Goal: Task Accomplishment & Management: Complete application form

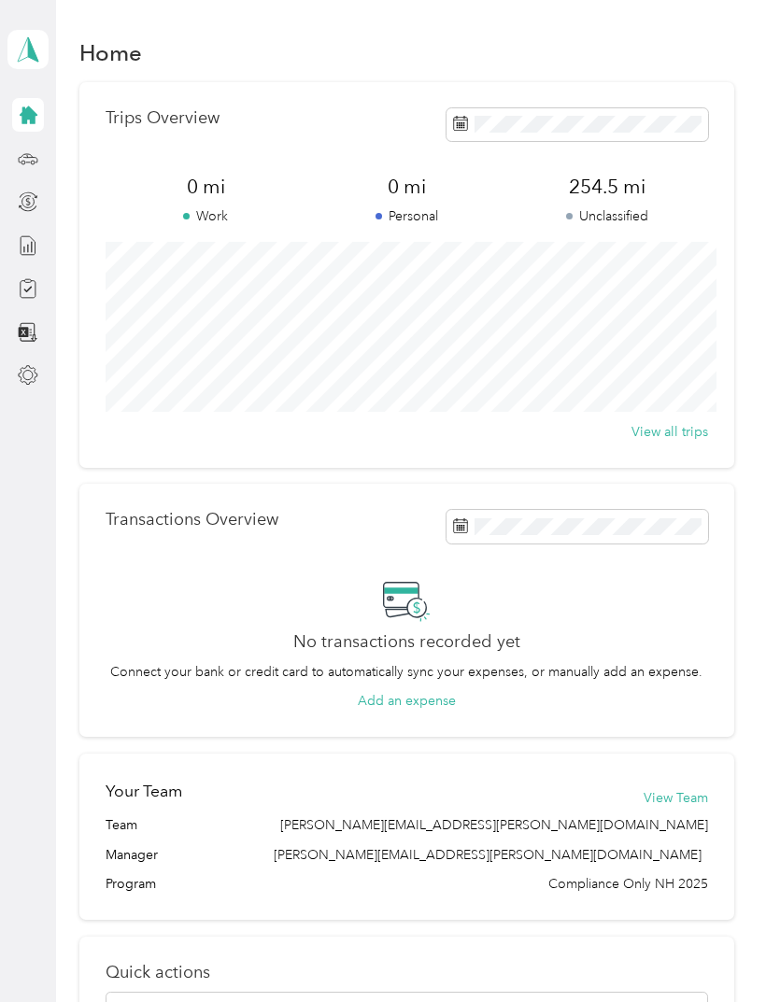
click at [35, 115] on icon at bounding box center [29, 115] width 18 height 18
click at [33, 49] on polygon at bounding box center [33, 48] width 10 height 24
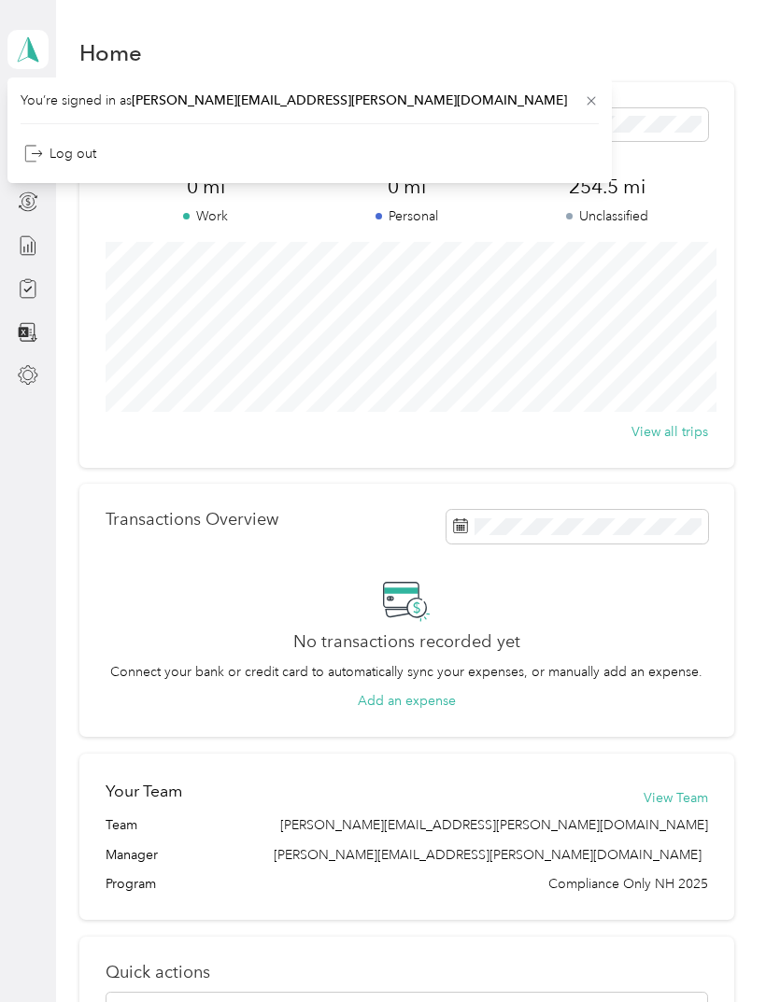
click at [522, 23] on div "Home Trips Overview 0 mi Work 0 mi Personal 254.5 mi Unclassified View all trip…" at bounding box center [406, 686] width 700 height 1373
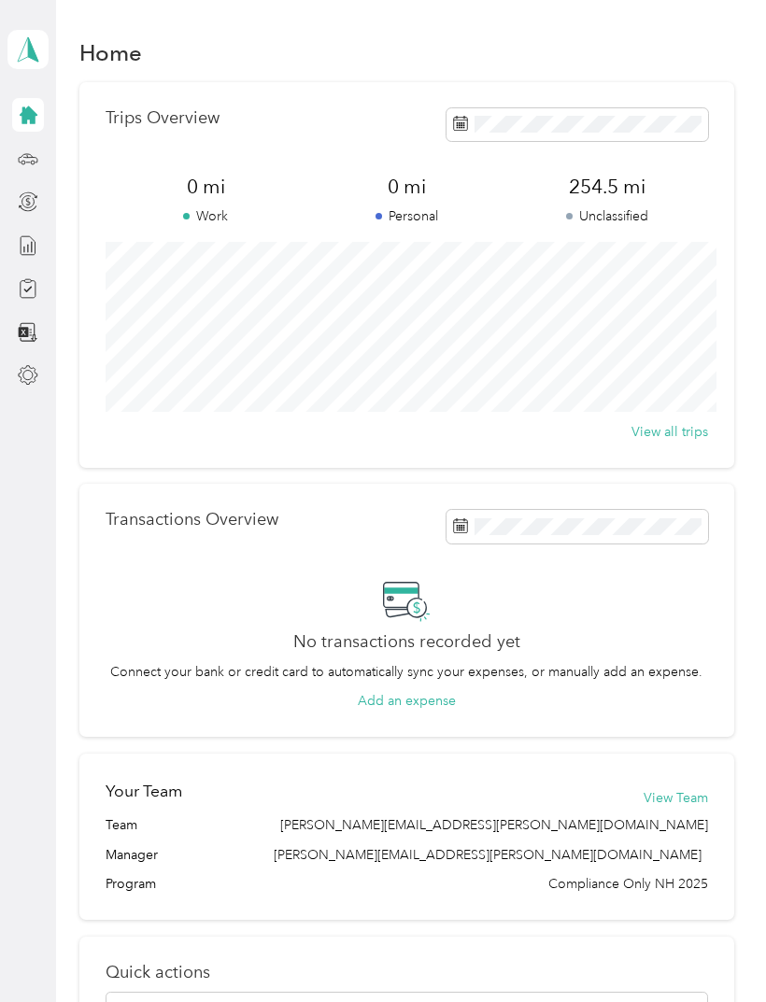
click at [417, 5] on div "Home Trips Overview 0 mi Work 0 mi Personal 254.5 mi Unclassified View all trip…" at bounding box center [406, 686] width 700 height 1373
click at [31, 293] on icon at bounding box center [28, 288] width 21 height 21
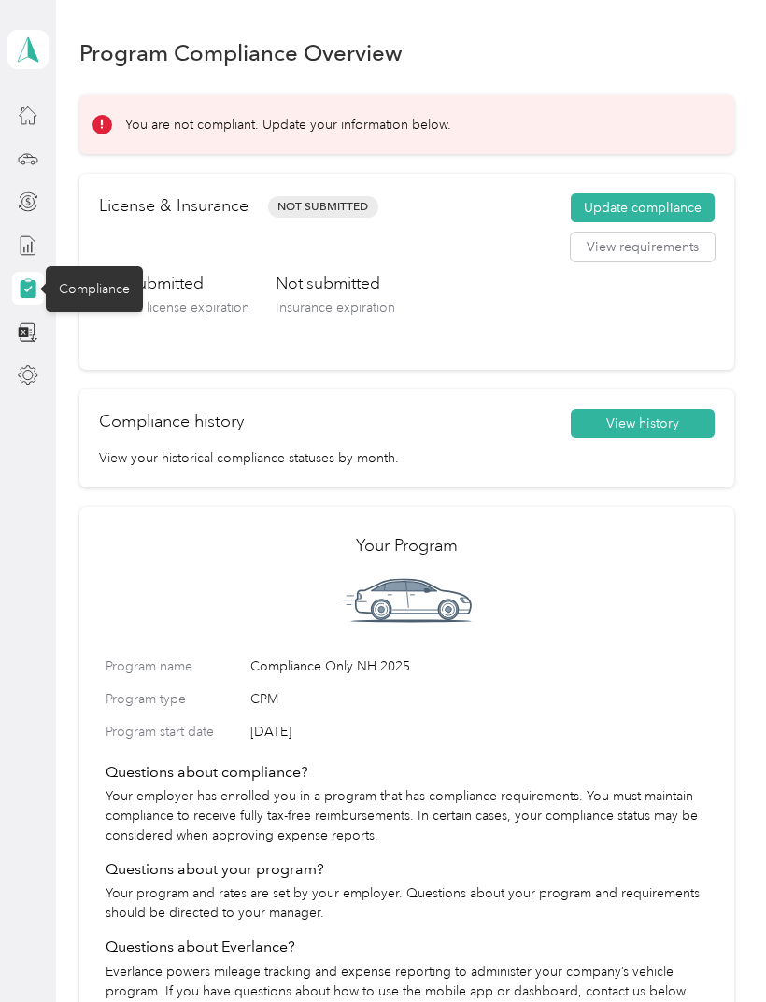
click at [706, 207] on button "Update compliance" at bounding box center [642, 208] width 144 height 30
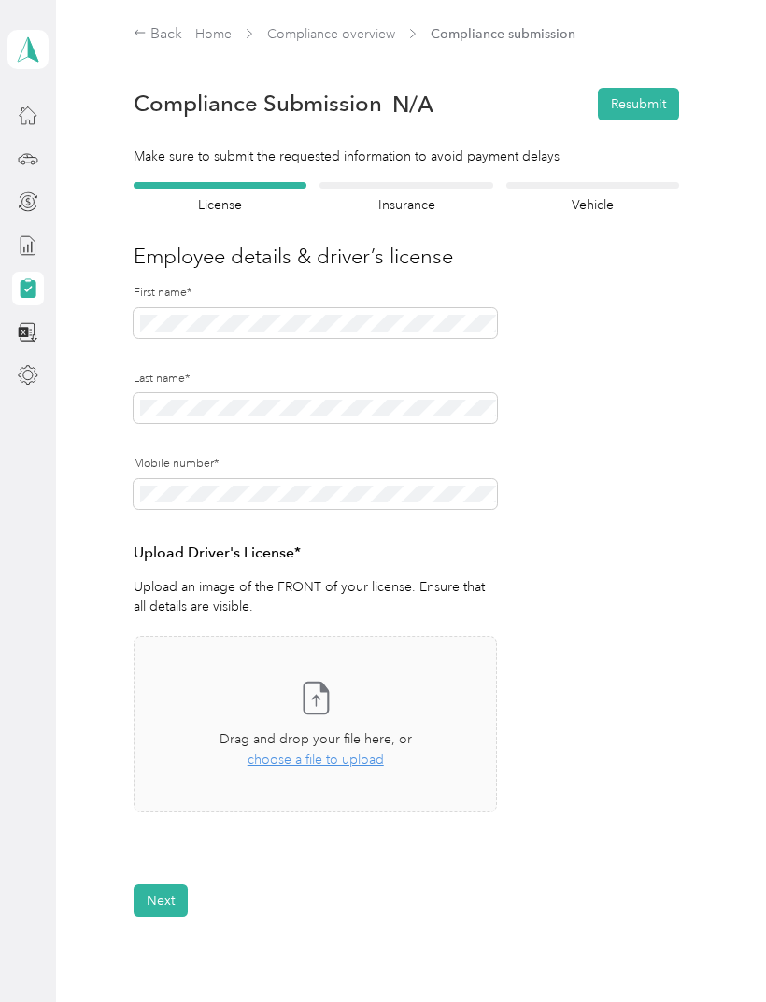
click at [364, 759] on span "choose a file to upload" at bounding box center [315, 760] width 136 height 16
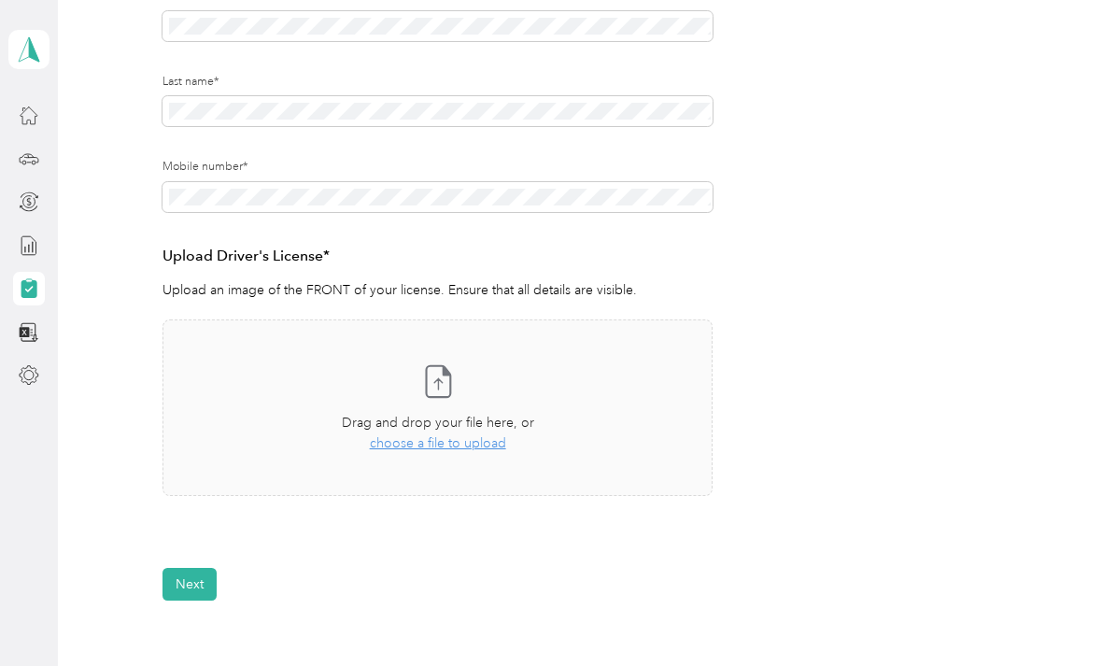
scroll to position [295, 0]
click at [447, 388] on icon at bounding box center [437, 382] width 37 height 37
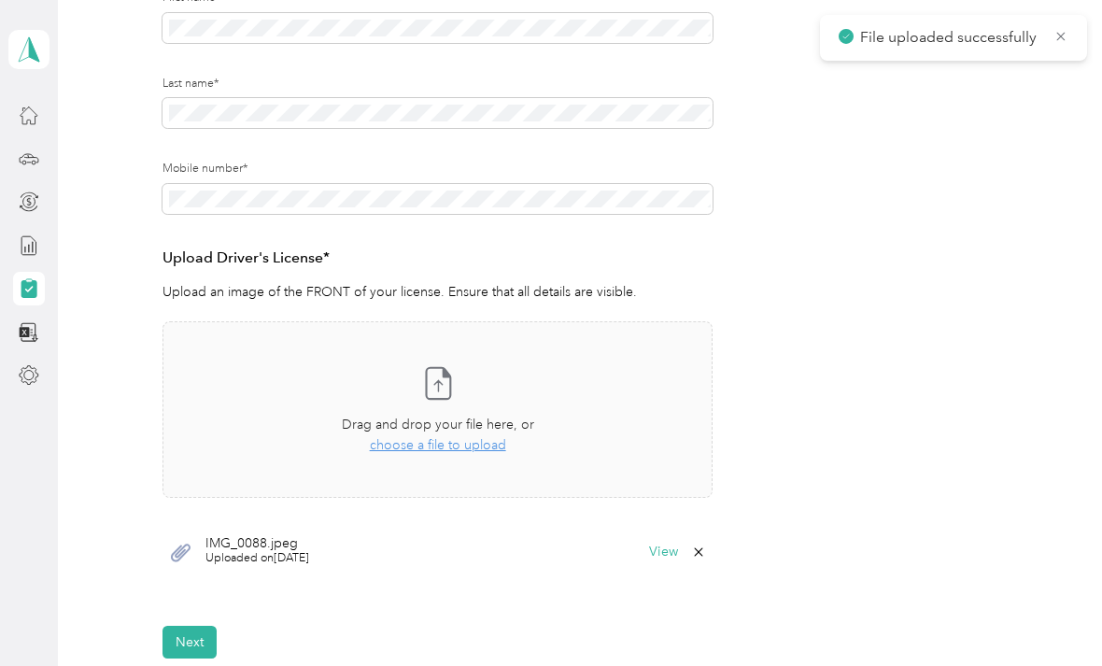
click at [678, 545] on button "View" at bounding box center [663, 551] width 29 height 13
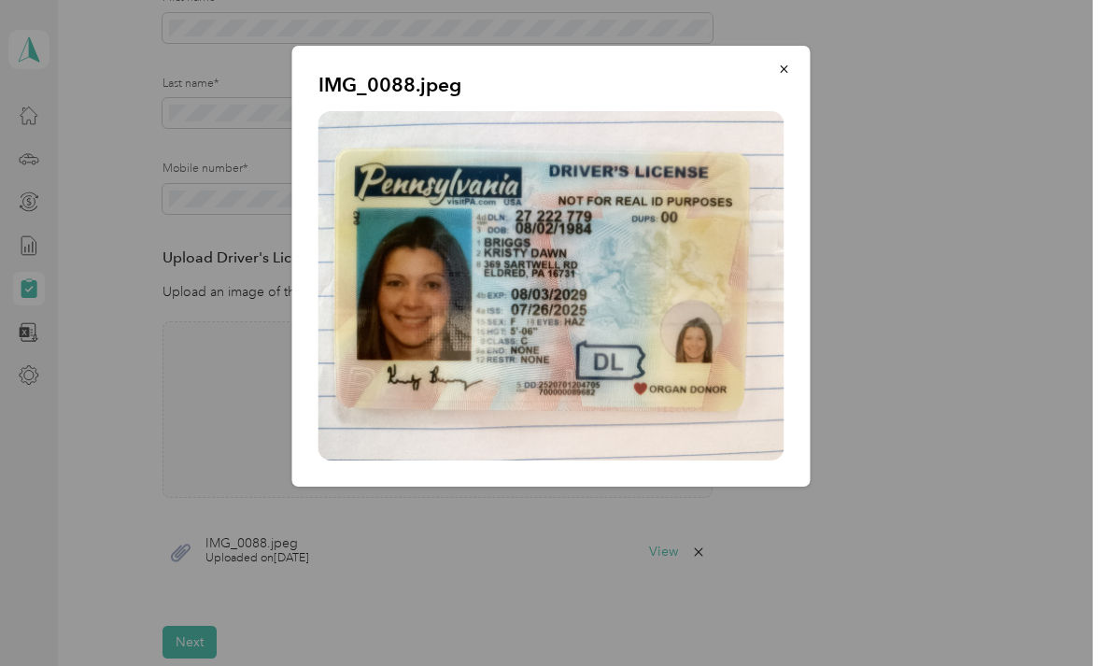
click at [765, 474] on div "IMG_0088.jpeg" at bounding box center [810, 269] width 518 height 446
click at [765, 65] on icon "button" at bounding box center [783, 68] width 7 height 7
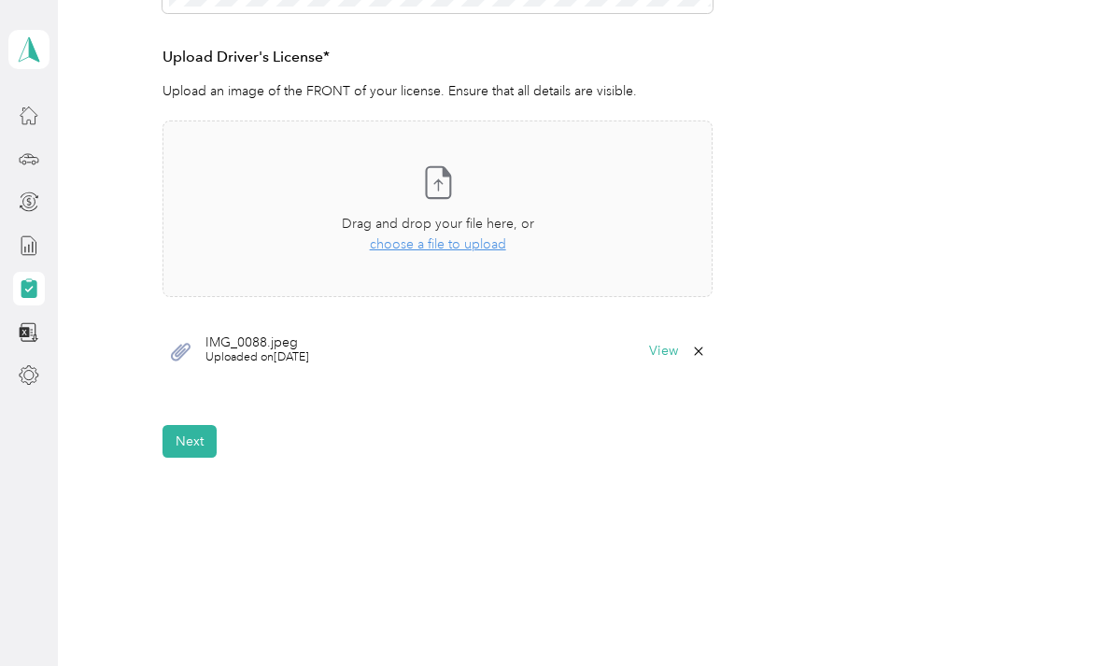
click at [200, 430] on button "Next" at bounding box center [189, 441] width 54 height 33
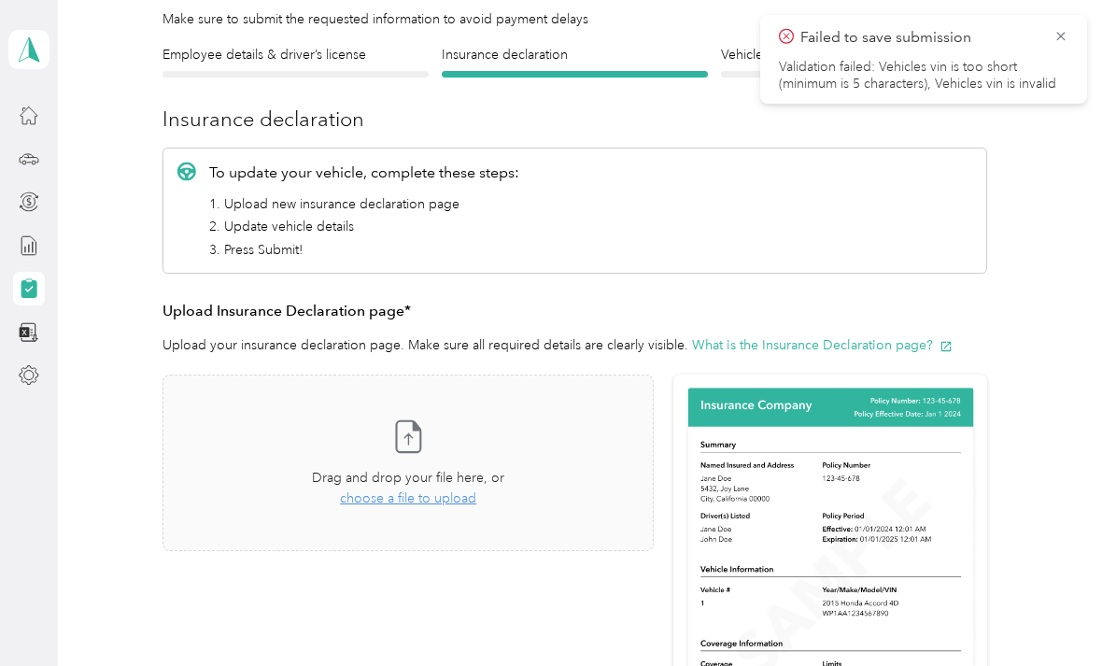
scroll to position [139, 0]
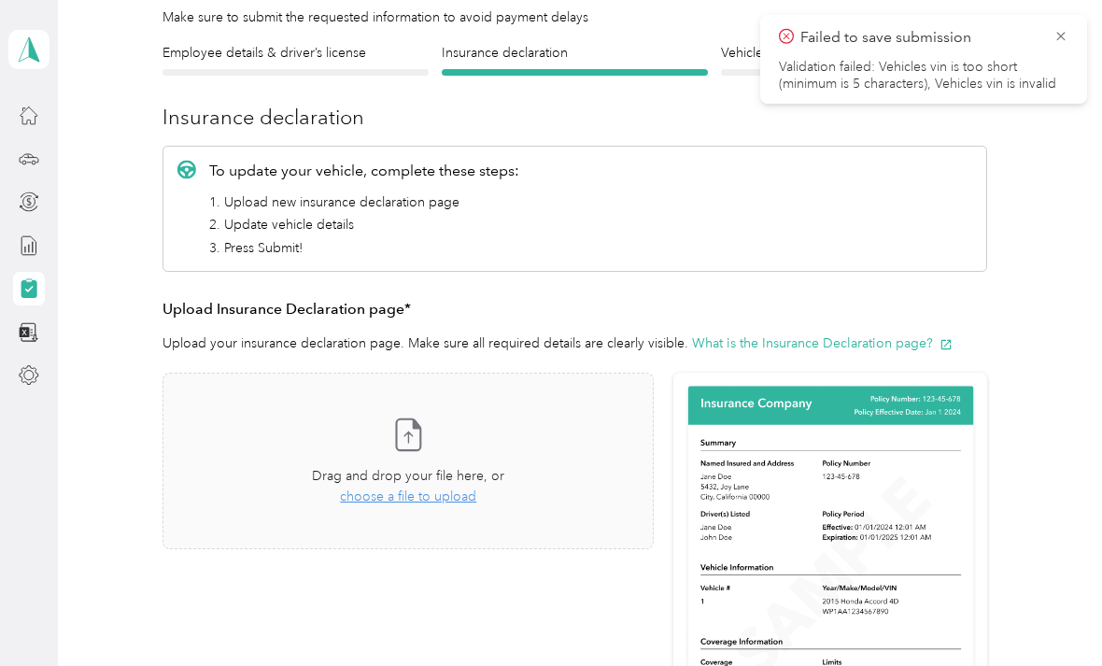
click at [455, 500] on span "choose a file to upload" at bounding box center [408, 496] width 136 height 16
click at [449, 499] on span "choose a file to upload" at bounding box center [408, 496] width 136 height 16
click at [444, 488] on span "choose a file to upload" at bounding box center [408, 496] width 136 height 16
click at [654, 590] on div "Declarations Page_copy.pdf Uploaded on [DATE] View" at bounding box center [407, 603] width 491 height 56
click at [619, 601] on button "View" at bounding box center [604, 603] width 29 height 13
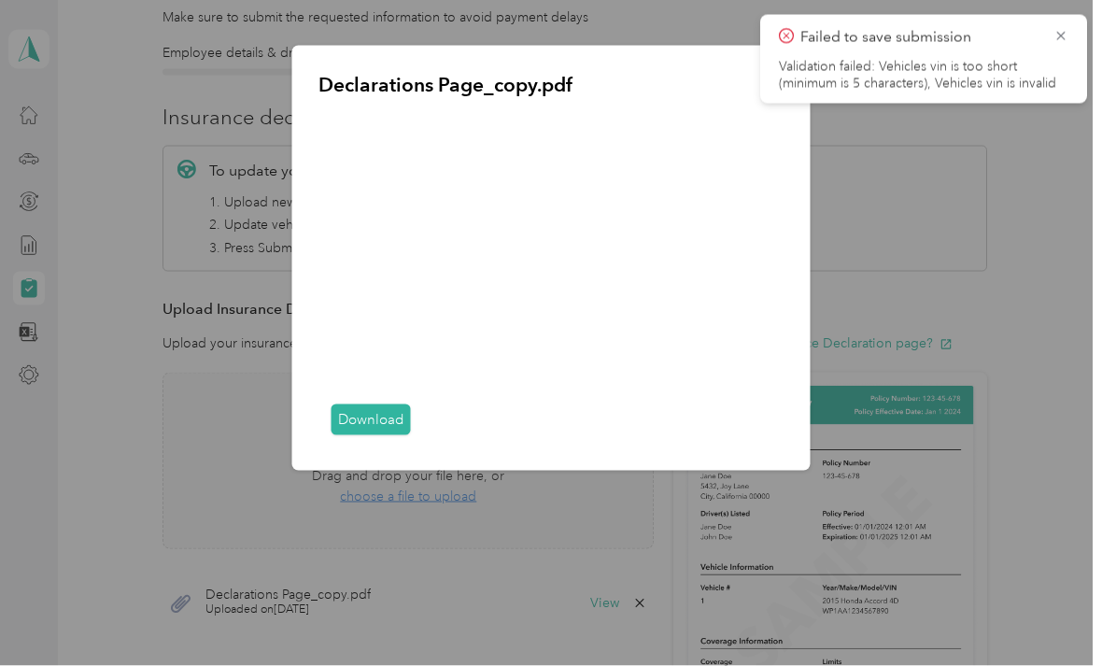
scroll to position [15, 0]
click at [765, 207] on div "Declarations Page_copy.pdf Download" at bounding box center [810, 261] width 518 height 430
click at [765, 26] on div "Failed to save submission Validation failed: Vehicles vin is too short (minimum…" at bounding box center [923, 59] width 327 height 89
click at [765, 38] on icon at bounding box center [1060, 36] width 15 height 17
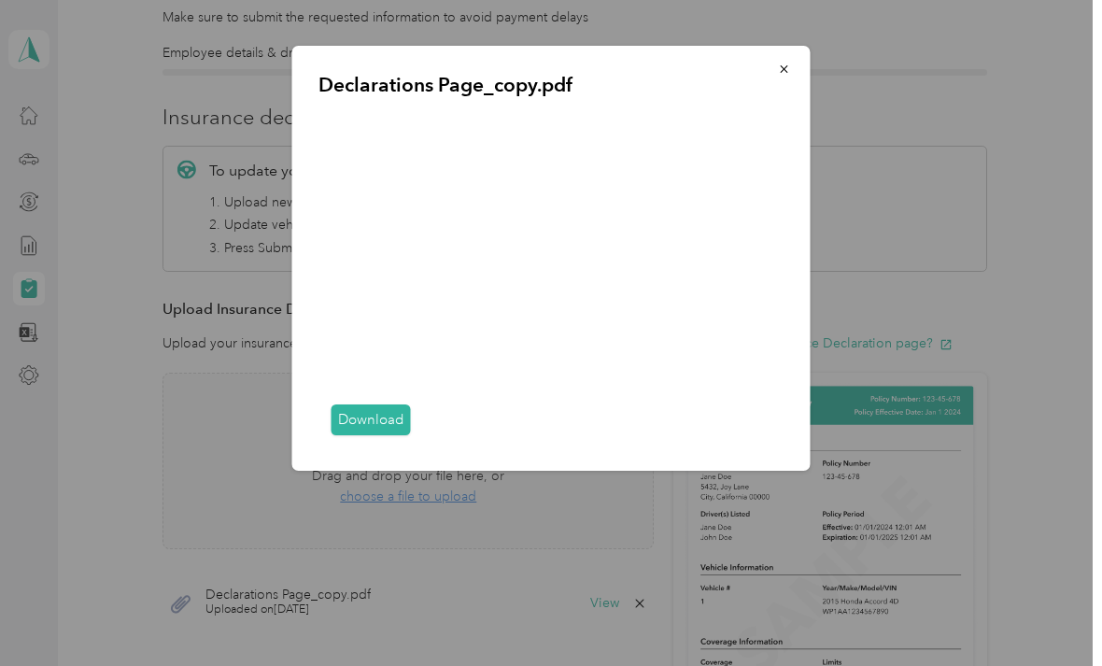
click at [765, 65] on icon "button" at bounding box center [784, 69] width 13 height 13
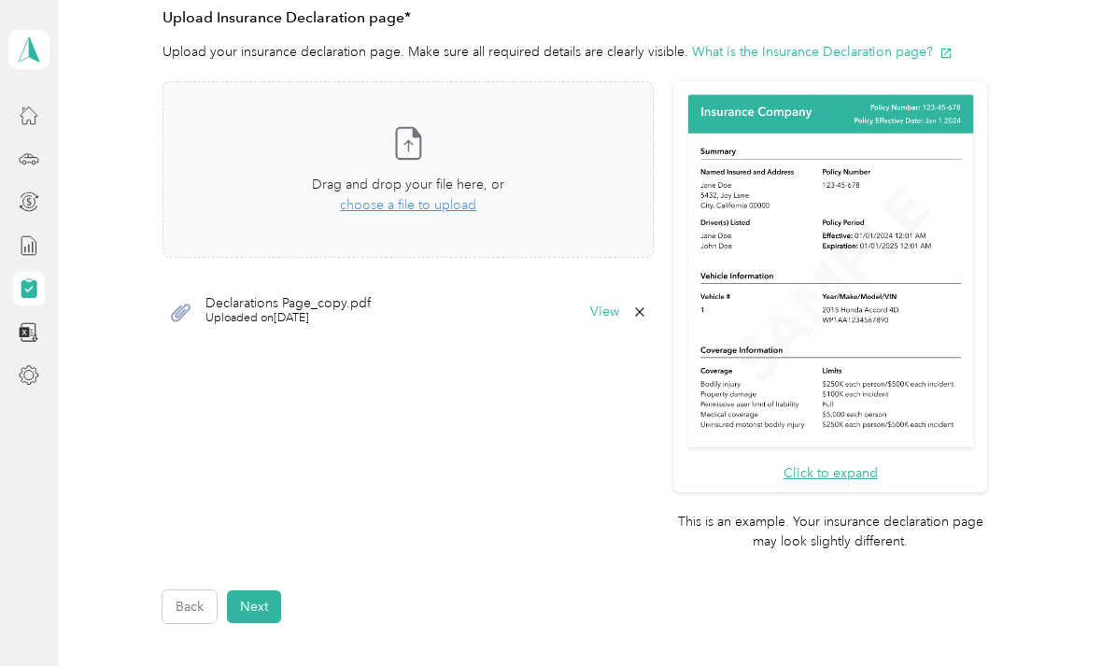
scroll to position [441, 0]
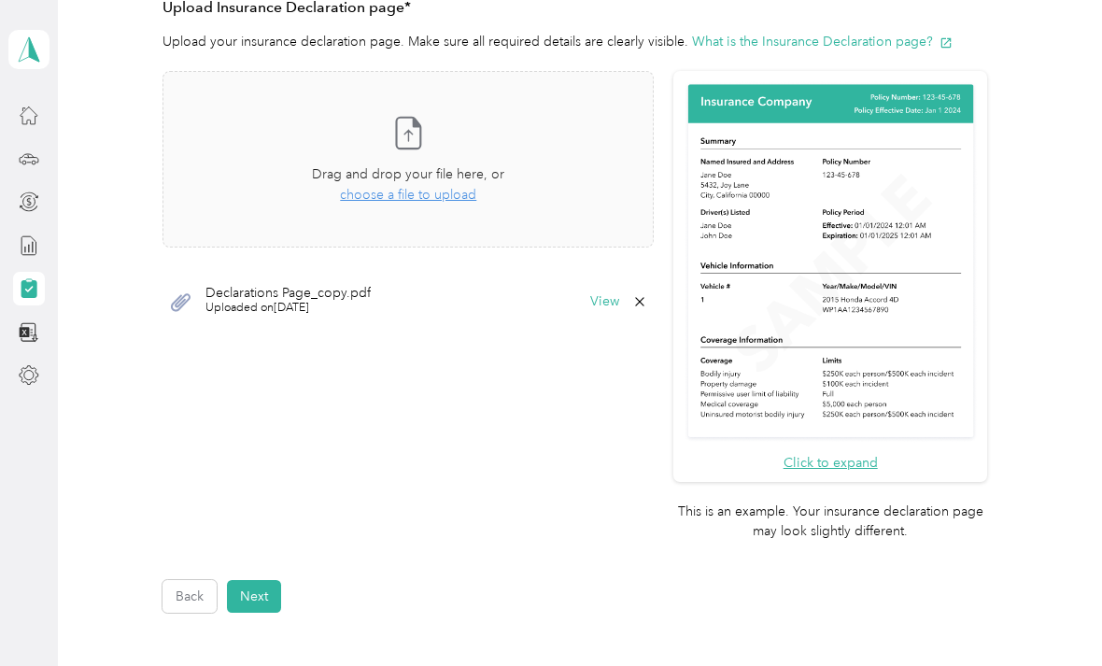
click at [260, 580] on button "Next" at bounding box center [254, 596] width 54 height 33
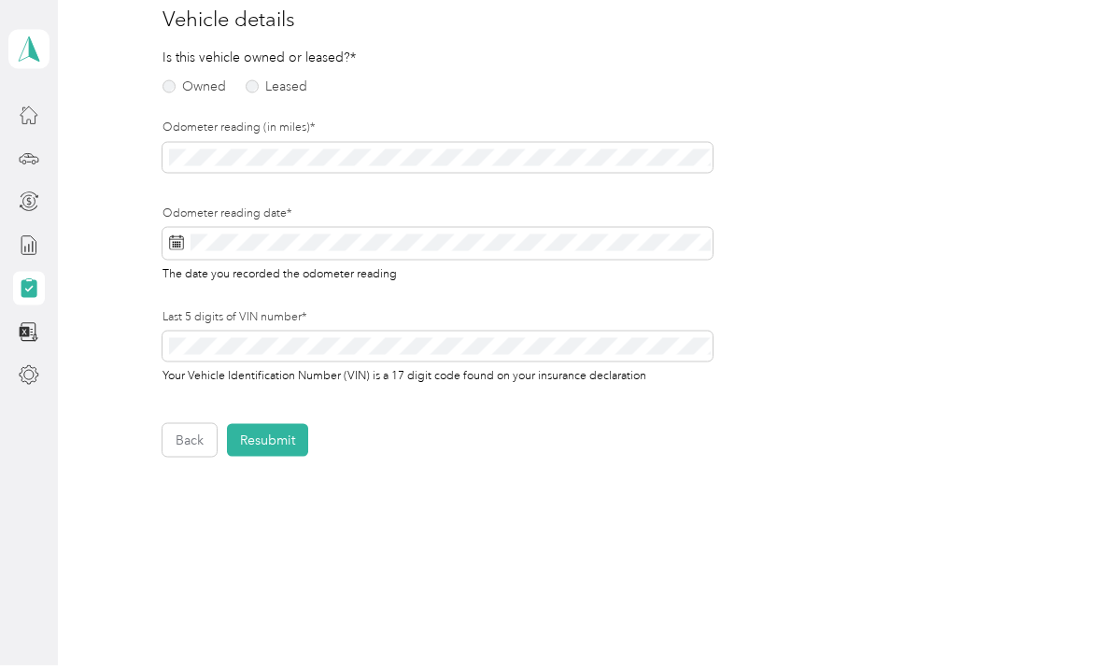
scroll to position [1, 0]
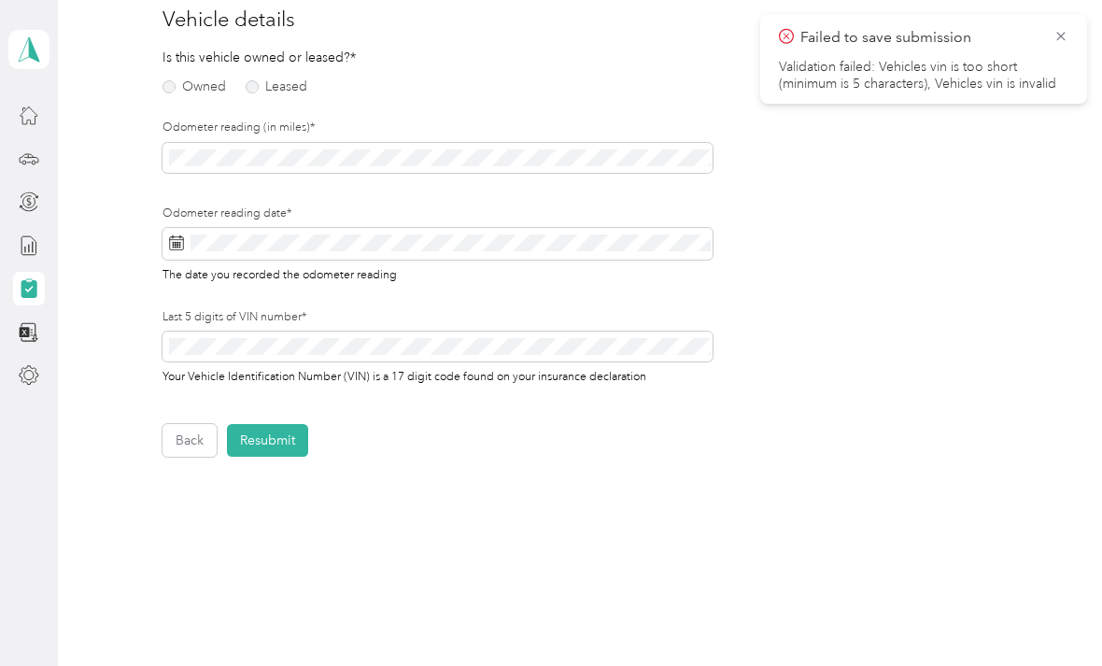
click at [168, 88] on label "Owned" at bounding box center [193, 86] width 63 height 13
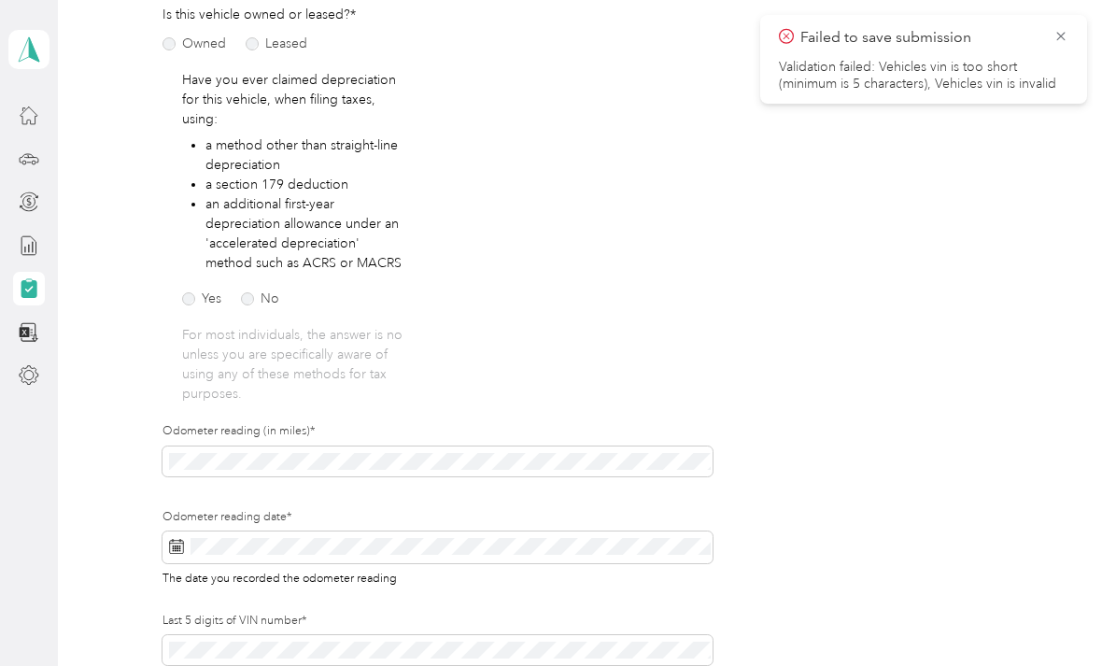
scroll to position [282, 0]
click at [254, 302] on label "No" at bounding box center [260, 296] width 38 height 13
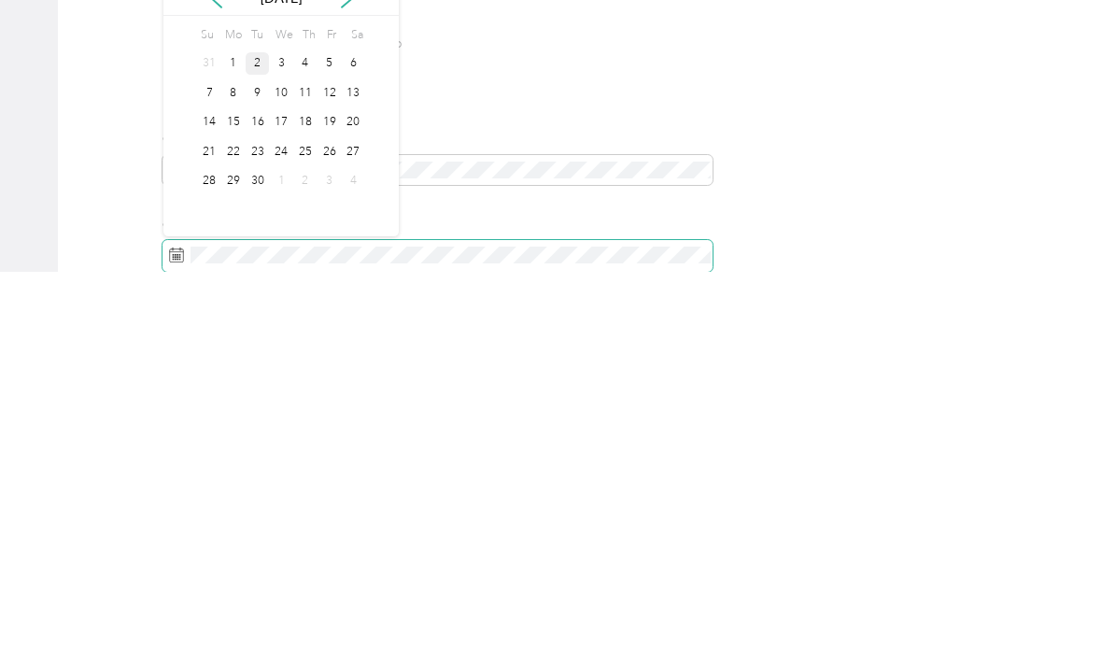
scroll to position [175, 0]
click at [265, 450] on div "2" at bounding box center [258, 461] width 24 height 23
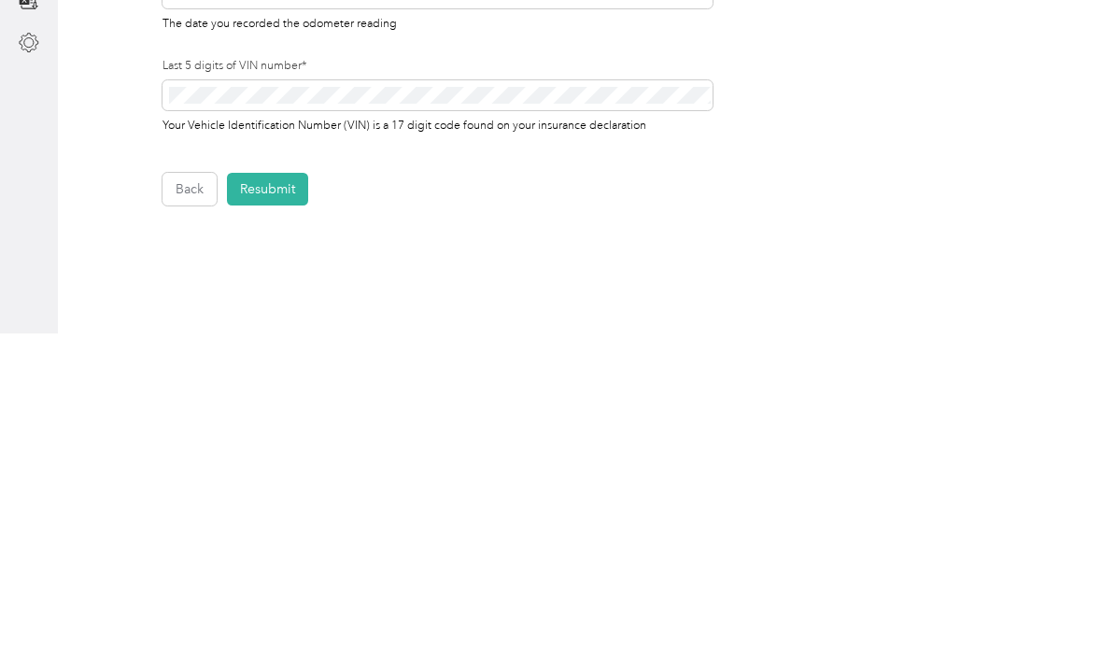
scroll to position [503, 0]
click at [290, 504] on button "Resubmit" at bounding box center [267, 520] width 81 height 33
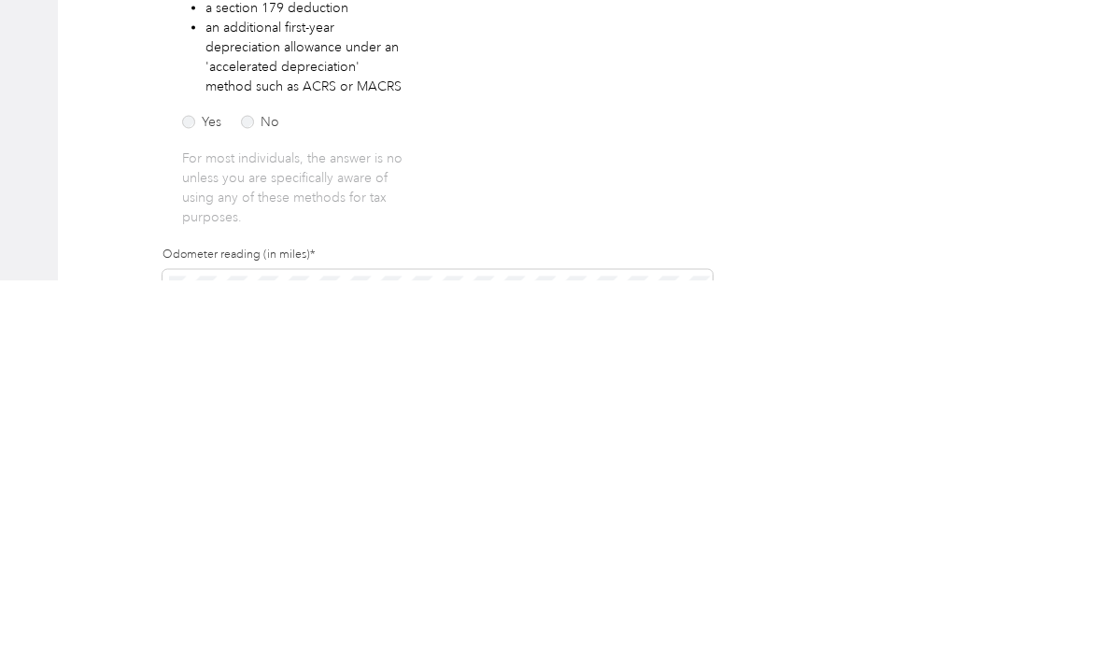
scroll to position [1, 0]
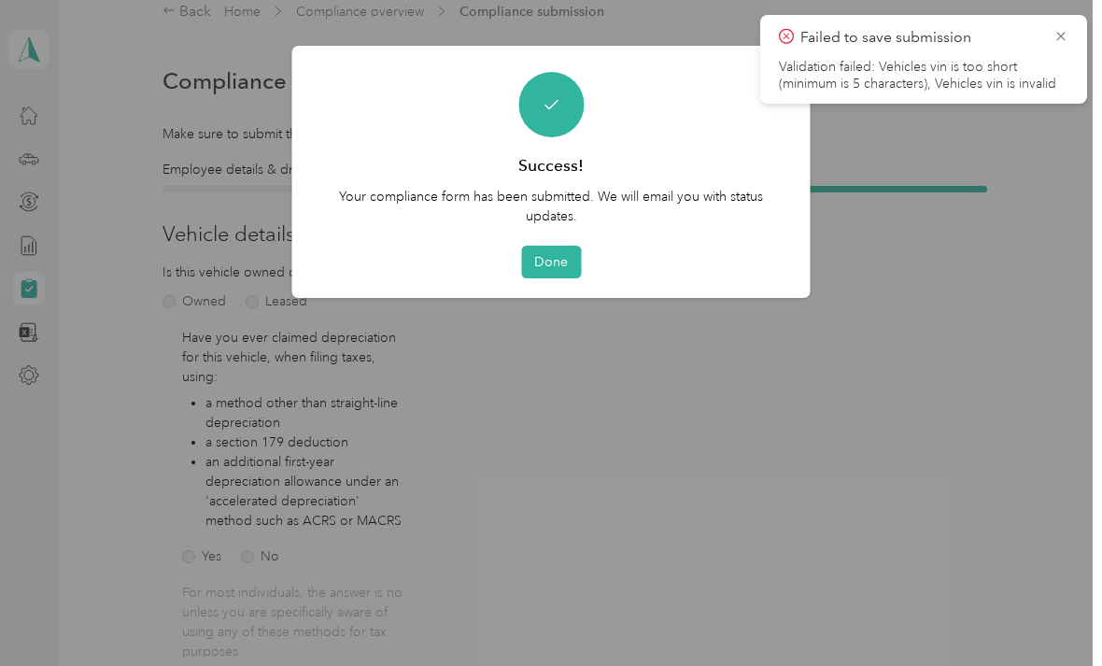
click at [565, 261] on button "Done" at bounding box center [551, 262] width 60 height 33
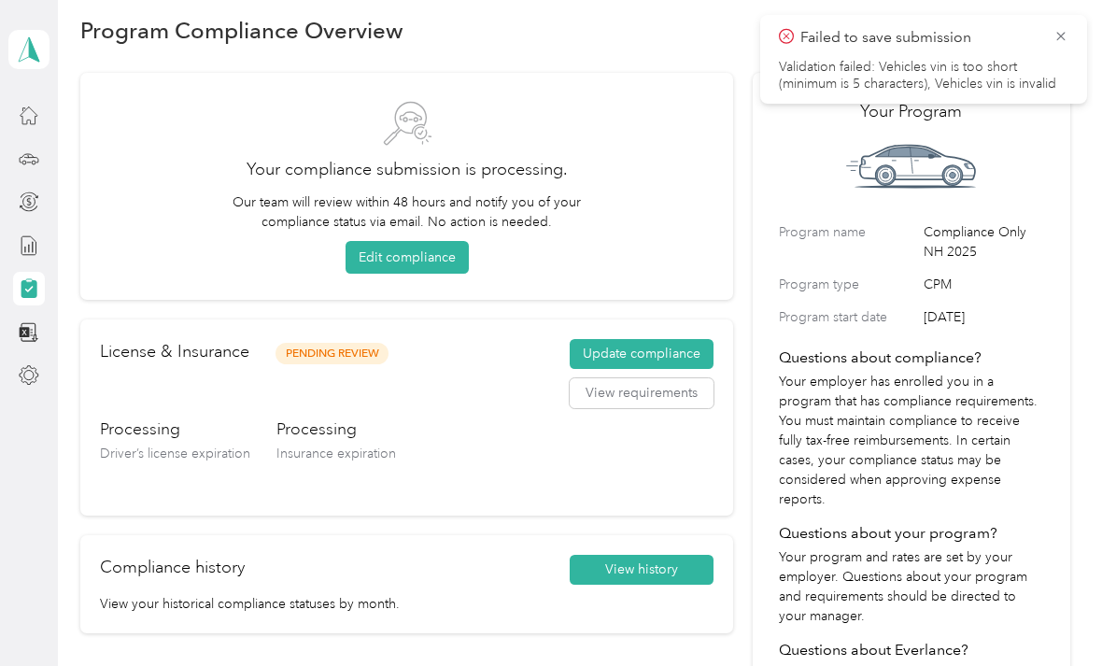
scroll to position [77, 0]
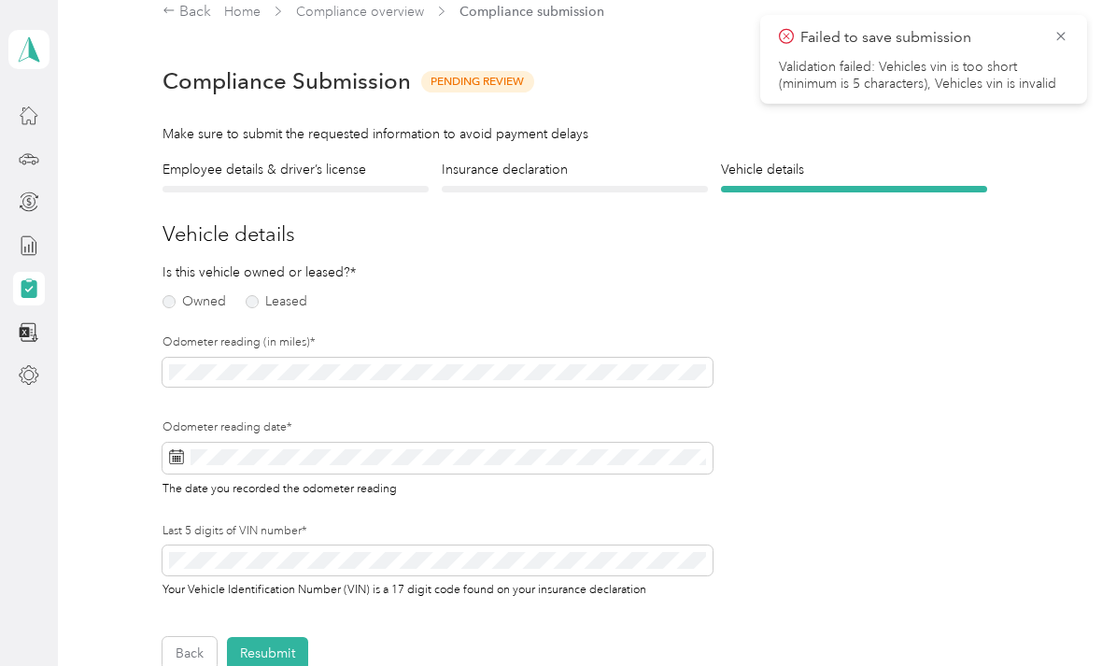
scroll to position [1, 0]
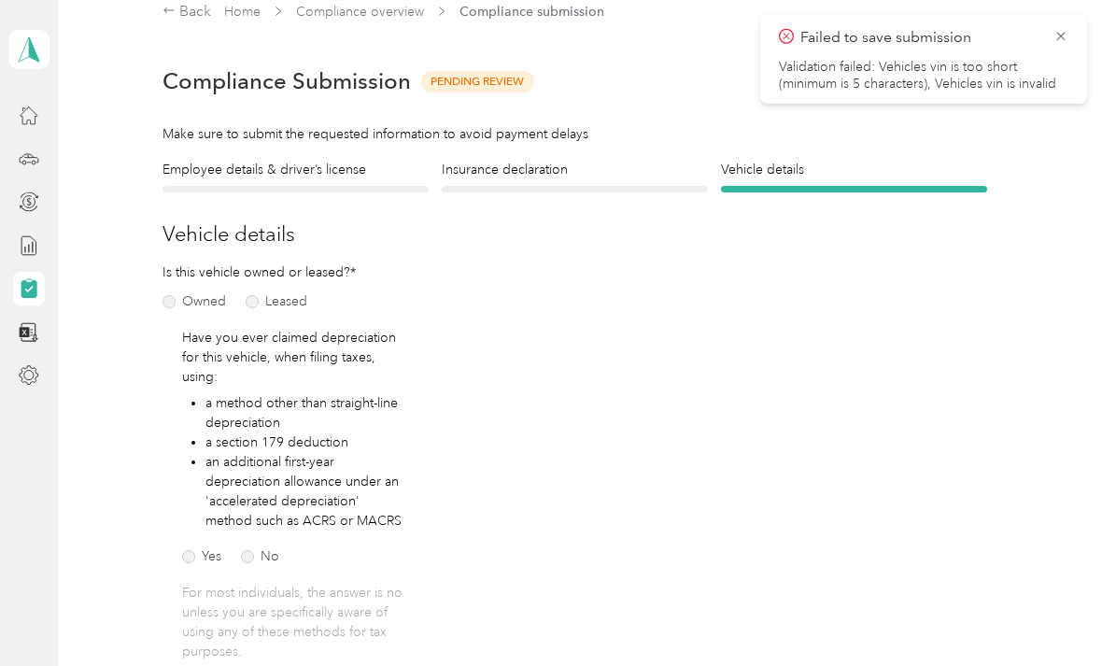
click at [765, 29] on div "Failed to save submission Validation failed: Vehicles vin is too short (minimum…" at bounding box center [923, 59] width 327 height 89
click at [765, 35] on icon at bounding box center [1060, 36] width 15 height 17
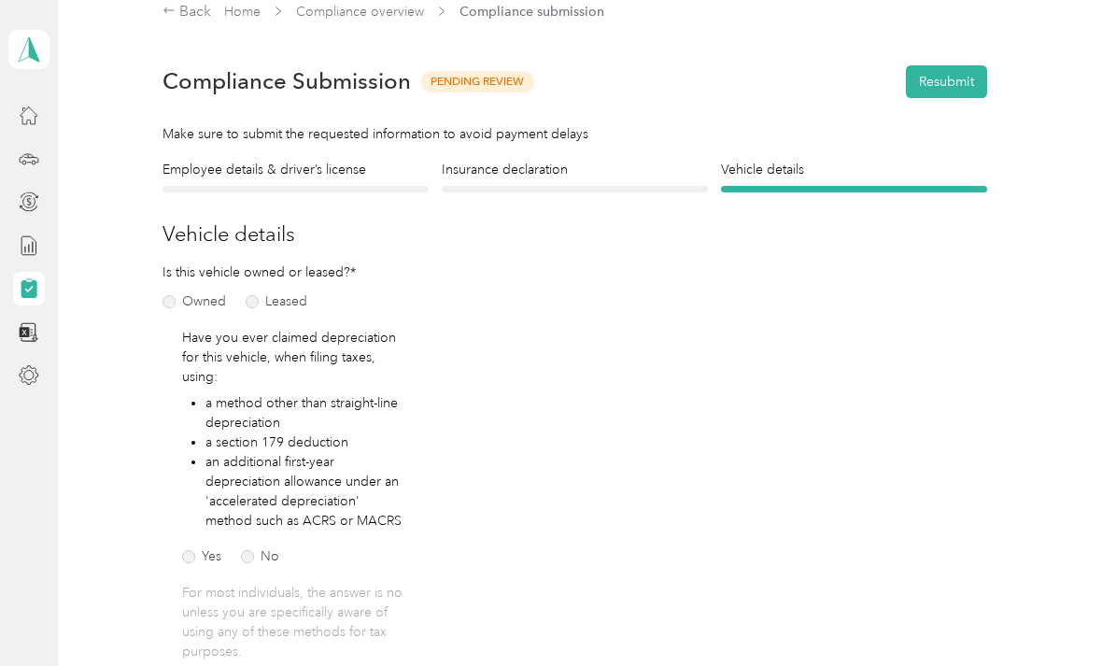
click at [765, 34] on div "Back Home Compliance overview Compliance submission" at bounding box center [574, 20] width 989 height 38
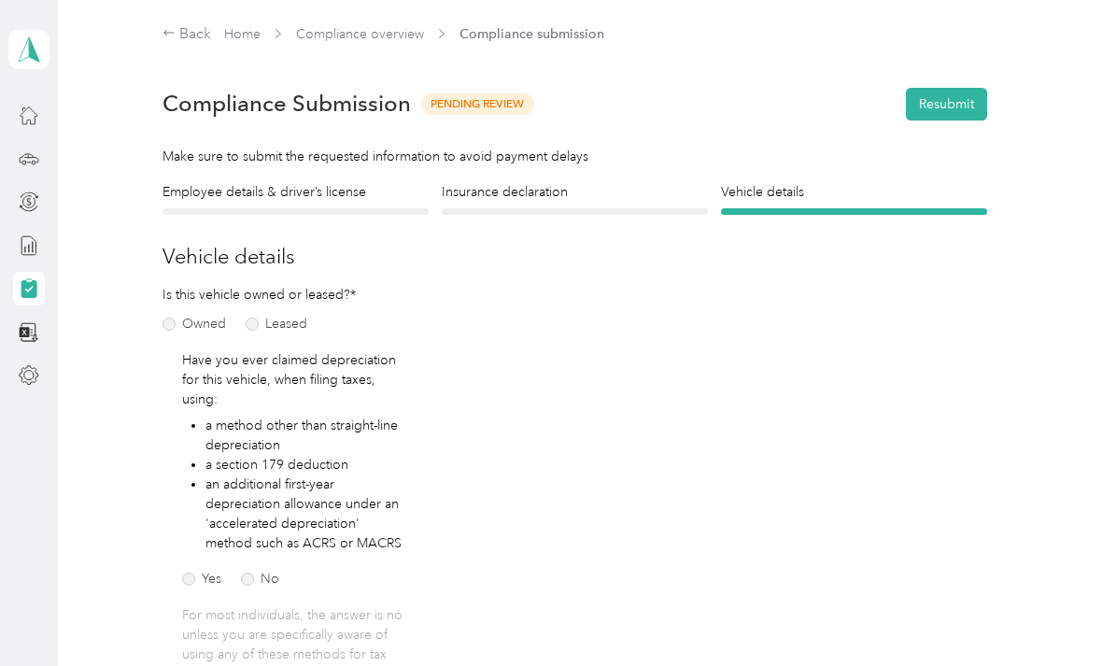
scroll to position [-2, 0]
